Goal: Task Accomplishment & Management: Complete application form

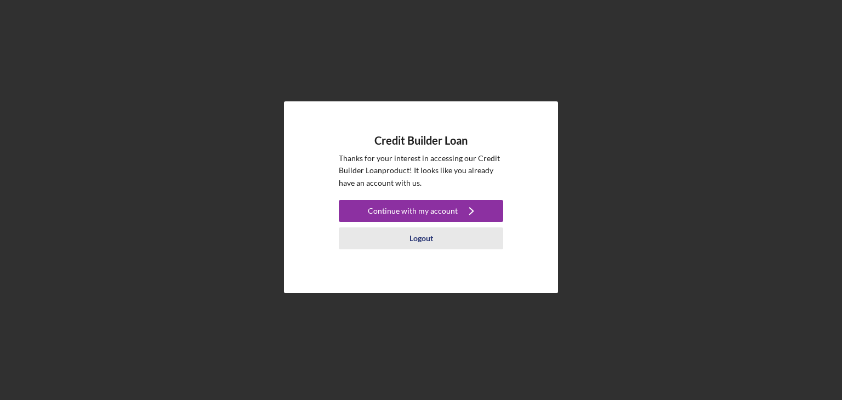
click at [443, 236] on button "Logout" at bounding box center [421, 238] width 164 height 22
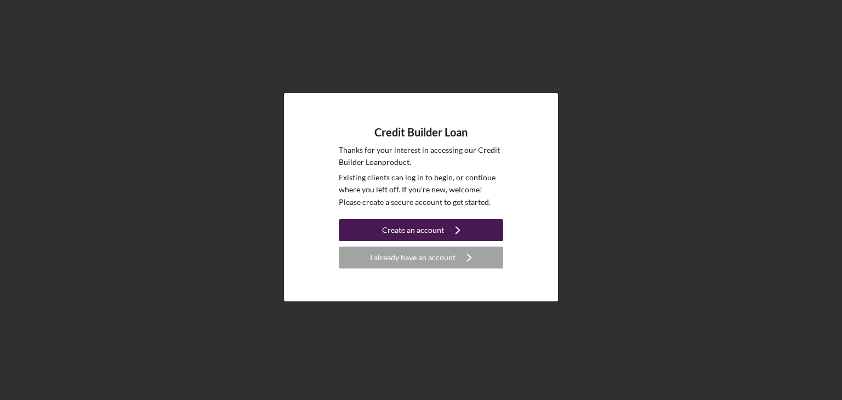
click at [445, 231] on icon "Icon/Navigate" at bounding box center [457, 230] width 27 height 27
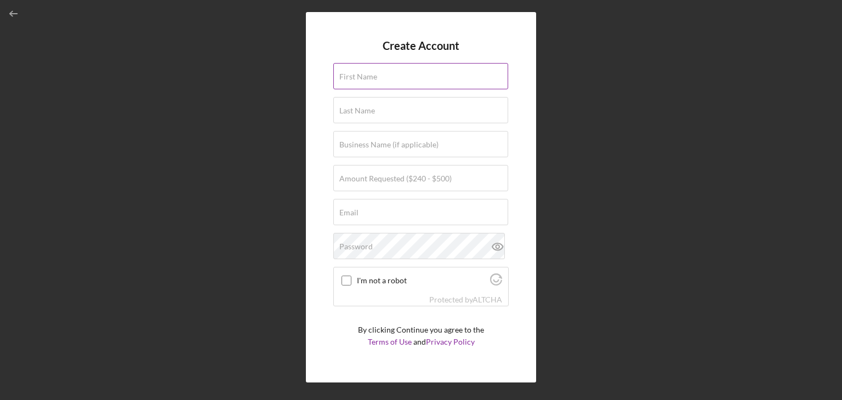
click at [412, 79] on input "First Name" at bounding box center [420, 76] width 175 height 26
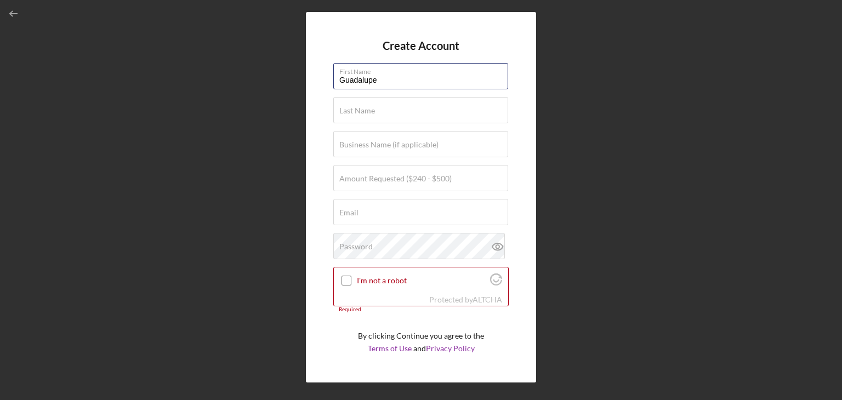
type input "Guadalupe"
click at [395, 116] on input "Last Name" at bounding box center [420, 110] width 175 height 26
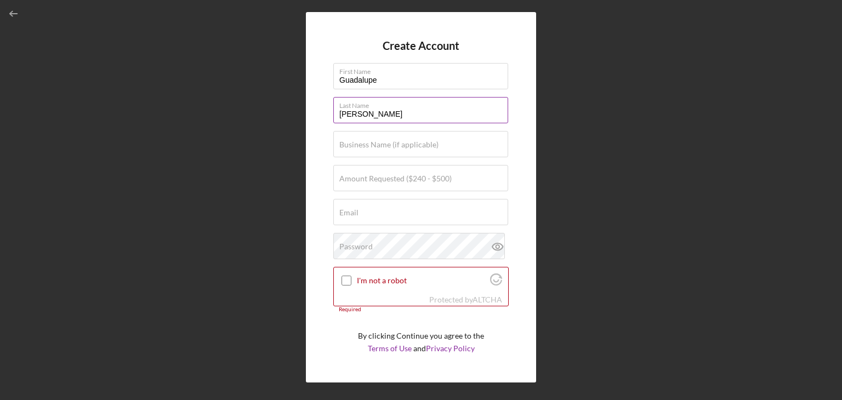
type input "[PERSON_NAME]"
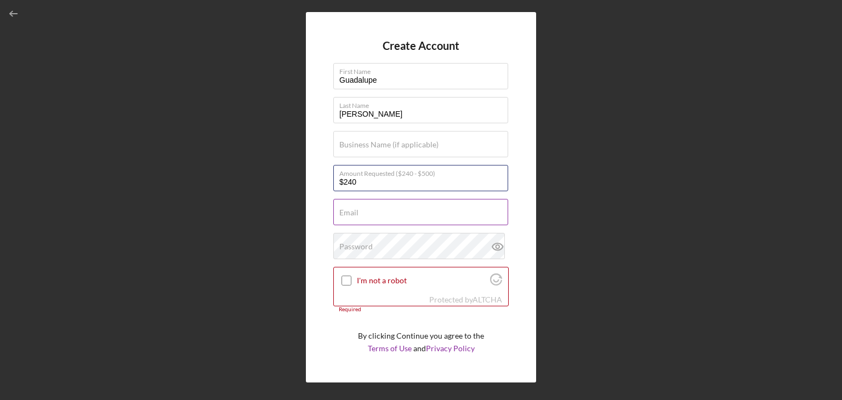
type input "$240"
click at [417, 210] on div "Email Required" at bounding box center [420, 212] width 175 height 27
click at [389, 219] on input "Email" at bounding box center [420, 212] width 175 height 26
click at [361, 215] on div "Email Required" at bounding box center [420, 212] width 175 height 27
paste input "Loremip: Dolorsitame Consectetura el SeDD — Eiusmo, Tempo 24, 1623 Inci Utlab, …"
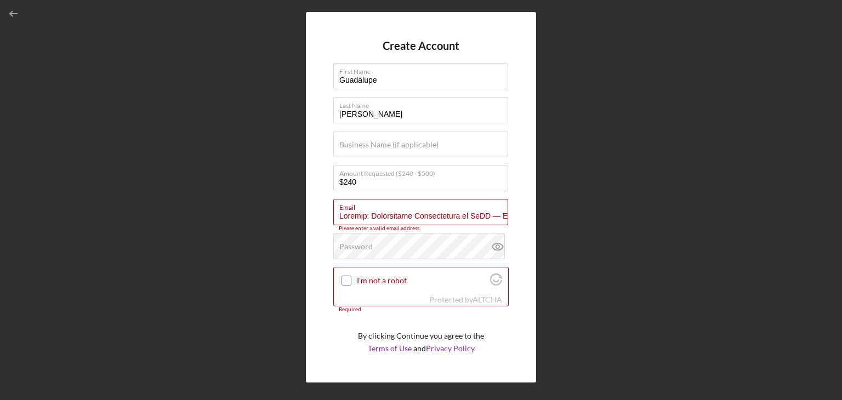
scroll to position [0, 3714]
drag, startPoint x: 360, startPoint y: 215, endPoint x: 747, endPoint y: 252, distance: 388.7
click at [747, 252] on div "Create Account First Name [PERSON_NAME] Last Name [PERSON_NAME] Business Name (…" at bounding box center [420, 197] width 831 height 395
click at [418, 224] on input "Email" at bounding box center [420, 212] width 175 height 26
click at [415, 221] on input "Email" at bounding box center [420, 212] width 175 height 26
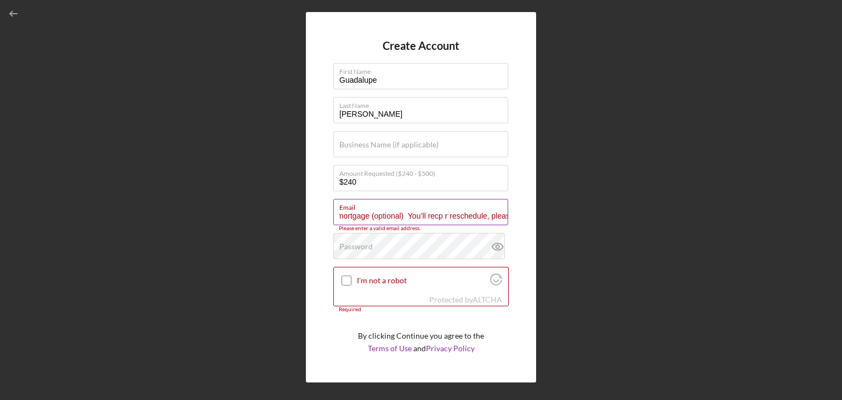
click at [415, 221] on input "Subject: Appointment Confirmation at [GEOGRAPHIC_DATA] — [DATE] Dear [PERSON_NA…" at bounding box center [420, 212] width 175 height 26
drag, startPoint x: 366, startPoint y: 212, endPoint x: 536, endPoint y: 223, distance: 170.8
click at [536, 223] on div "Create Account First Name [PERSON_NAME] Last Name [PERSON_NAME] Business Name (…" at bounding box center [420, 197] width 831 height 395
drag, startPoint x: 365, startPoint y: 214, endPoint x: 708, endPoint y: 235, distance: 343.8
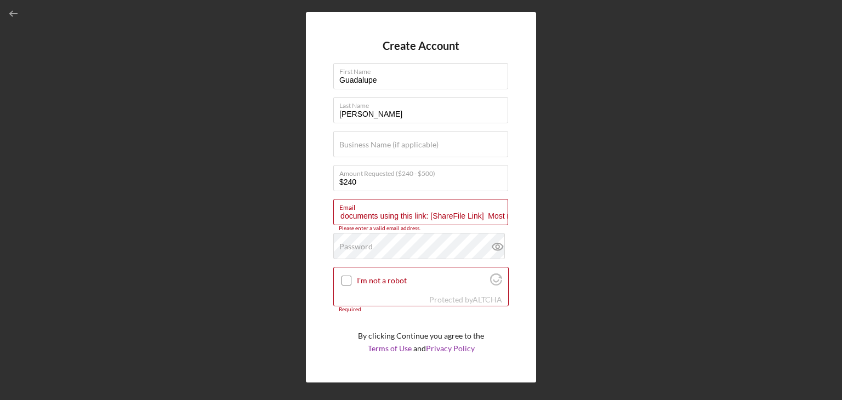
click at [708, 235] on div "Create Account First Name [PERSON_NAME] Last Name [PERSON_NAME] Business Name (…" at bounding box center [420, 197] width 831 height 395
drag, startPoint x: 362, startPoint y: 214, endPoint x: 685, endPoint y: 215, distance: 322.9
click at [685, 215] on div "Create Account First Name [PERSON_NAME] Last Name [PERSON_NAME] Business Name (…" at bounding box center [420, 197] width 831 height 395
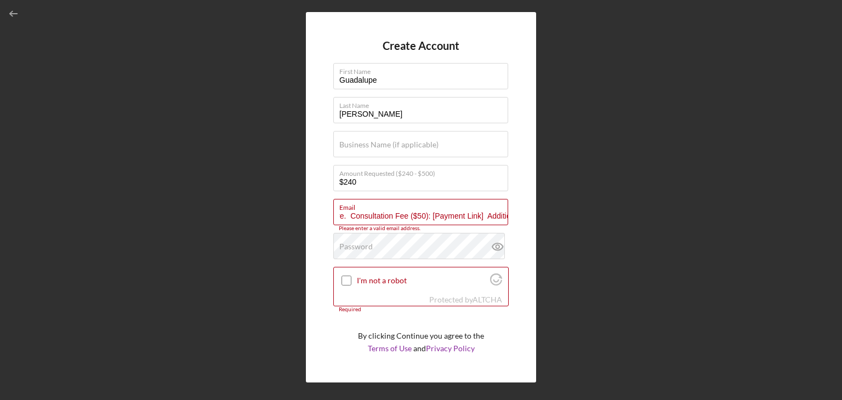
drag, startPoint x: 342, startPoint y: 215, endPoint x: 693, endPoint y: 235, distance: 351.4
click at [693, 235] on div "Create Account First Name [PERSON_NAME] Last Name [PERSON_NAME] Business Name (…" at bounding box center [420, 197] width 831 height 395
drag, startPoint x: 351, startPoint y: 213, endPoint x: 703, endPoint y: 236, distance: 352.6
click at [703, 236] on div "Create Account First Name [PERSON_NAME] Last Name [PERSON_NAME] Business Name (…" at bounding box center [420, 197] width 831 height 395
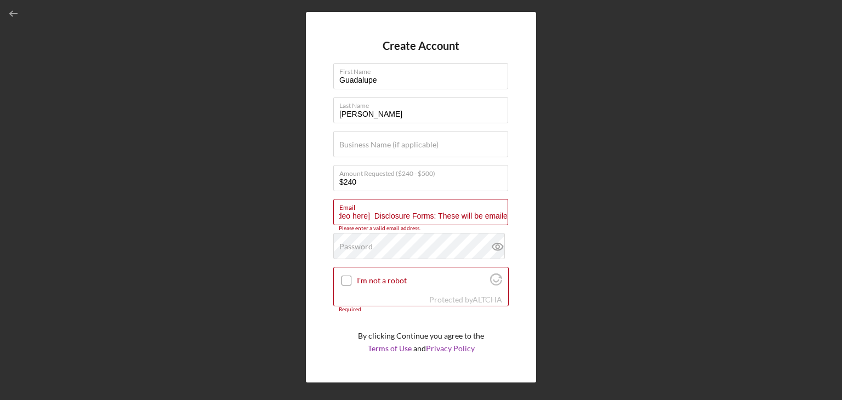
scroll to position [0, 1606]
drag, startPoint x: 348, startPoint y: 213, endPoint x: 707, endPoint y: 218, distance: 359.6
click at [707, 218] on div "Create Account First Name [PERSON_NAME] Last Name [PERSON_NAME] Business Name (…" at bounding box center [420, 197] width 831 height 395
drag, startPoint x: 488, startPoint y: 219, endPoint x: 249, endPoint y: 218, distance: 239.5
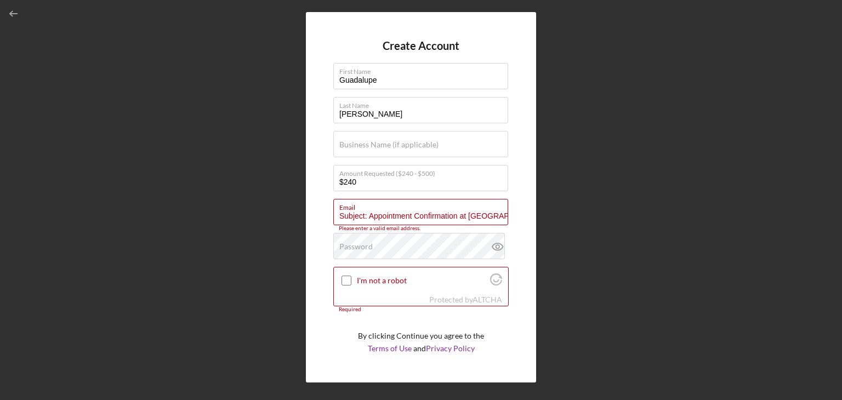
click at [249, 218] on div "Create Account First Name [PERSON_NAME] Last Name [PERSON_NAME] Business Name (…" at bounding box center [420, 197] width 831 height 395
type input "ideo"
drag, startPoint x: 371, startPoint y: 215, endPoint x: 287, endPoint y: 215, distance: 83.9
click at [287, 215] on div "Create Account First Name [PERSON_NAME] Last Name [PERSON_NAME] Business Name (…" at bounding box center [420, 197] width 831 height 395
click at [364, 215] on input "Email" at bounding box center [420, 212] width 175 height 26
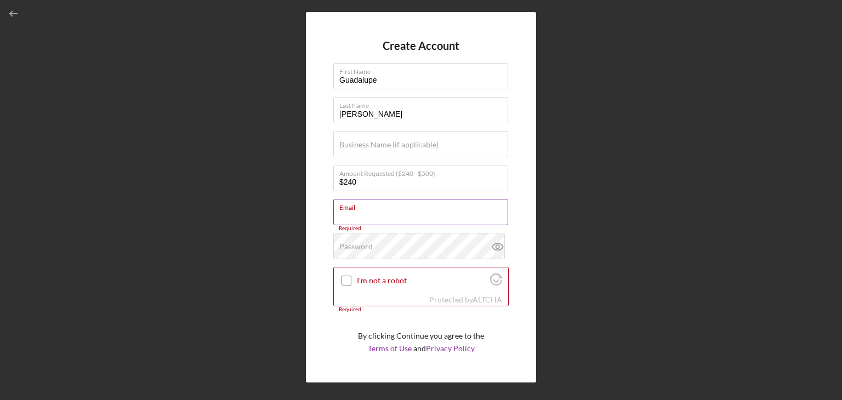
drag, startPoint x: 383, startPoint y: 206, endPoint x: 349, endPoint y: 214, distance: 35.5
click at [349, 214] on input "Email" at bounding box center [420, 212] width 175 height 26
paste input ""[PERSON_NAME]" <[EMAIL_ADDRESS][DOMAIN_NAME]>"
drag, startPoint x: 390, startPoint y: 215, endPoint x: 841, endPoint y: 266, distance: 454.5
click at [841, 266] on div "Create Account First Name [PERSON_NAME] Last Name [PERSON_NAME] Business Name (…" at bounding box center [421, 200] width 842 height 400
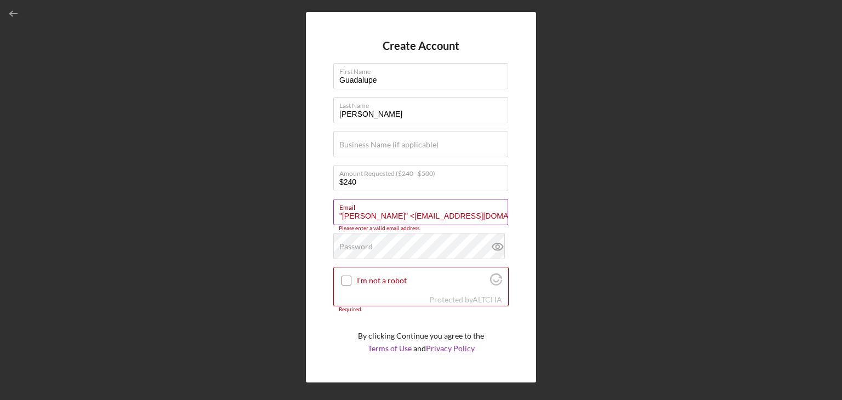
click at [419, 204] on label "Email" at bounding box center [423, 206] width 169 height 12
click at [419, 204] on input ""[PERSON_NAME]" <[EMAIL_ADDRESS][DOMAIN_NAME]>" at bounding box center [420, 212] width 175 height 26
click at [403, 215] on input ""[PERSON_NAME]" <[EMAIL_ADDRESS][DOMAIN_NAME]>" at bounding box center [420, 212] width 175 height 26
click at [411, 215] on input ""[PERSON_NAME]" <[EMAIL_ADDRESS][DOMAIN_NAME]>" at bounding box center [420, 212] width 175 height 26
type input ""[PERSON_NAME]" <"
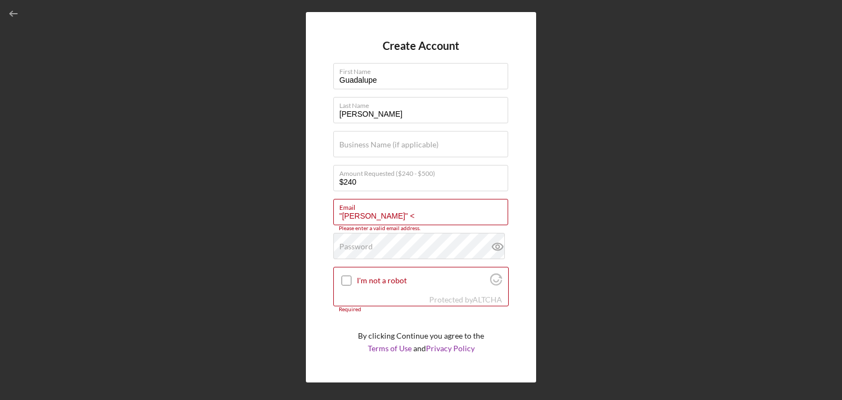
drag, startPoint x: 421, startPoint y: 216, endPoint x: 228, endPoint y: 196, distance: 194.0
click at [228, 196] on div "Create Account First Name [PERSON_NAME] Last Name [PERSON_NAME] Business Name (…" at bounding box center [420, 197] width 831 height 395
click at [366, 214] on input "Email" at bounding box center [420, 212] width 175 height 26
type input "[EMAIL_ADDRESS][DOMAIN_NAME]"
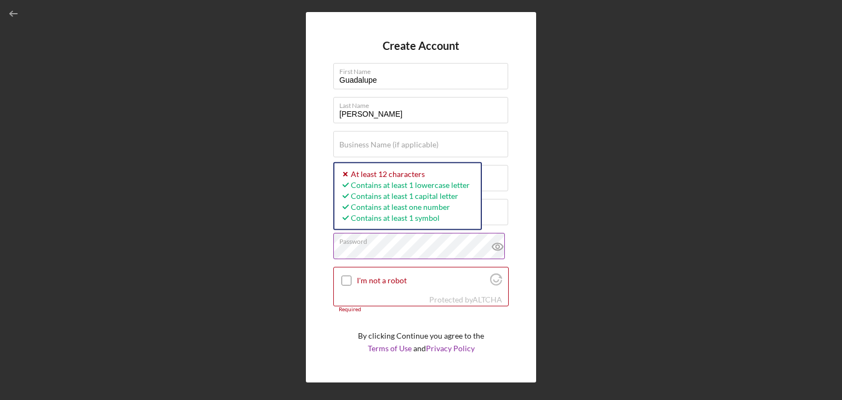
click at [496, 248] on icon at bounding box center [497, 246] width 27 height 27
click at [326, 249] on div "Create Account First Name [PERSON_NAME] Last Name [PERSON_NAME] Business Name (…" at bounding box center [421, 197] width 230 height 371
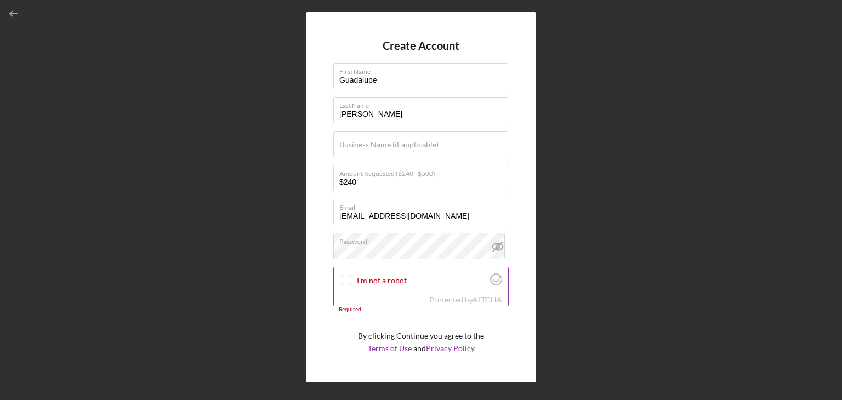
click at [381, 292] on div "I'm not a robot" at bounding box center [421, 280] width 174 height 26
click at [373, 294] on div "Protected by [PERSON_NAME]" at bounding box center [421, 299] width 174 height 12
click at [344, 280] on input "I'm not a robot" at bounding box center [346, 281] width 10 height 10
checkbox input "true"
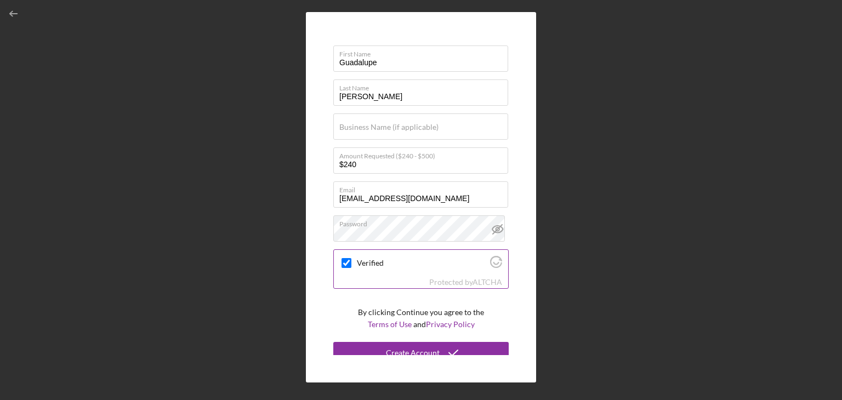
scroll to position [26, 0]
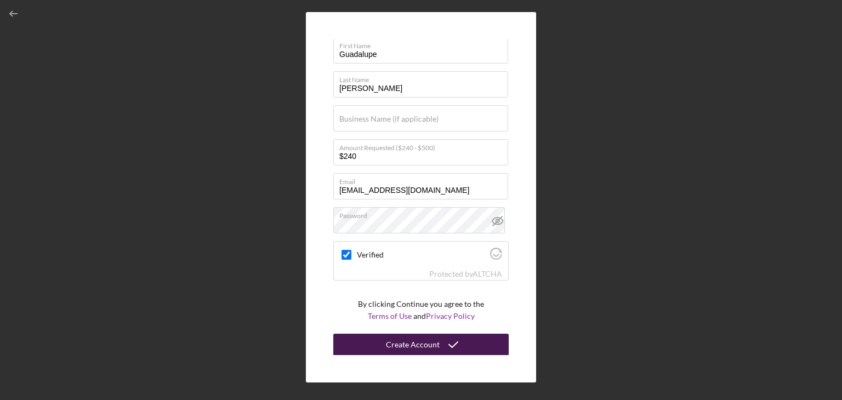
click at [428, 344] on div "Create Account" at bounding box center [413, 345] width 54 height 22
